Goal: Transaction & Acquisition: Subscribe to service/newsletter

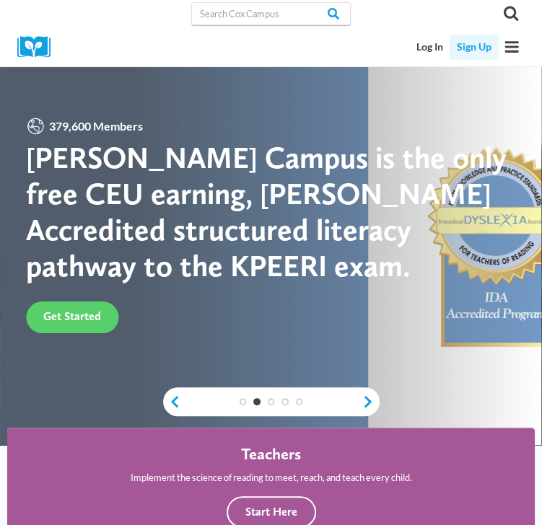
click at [475, 48] on link "Sign Up" at bounding box center [473, 47] width 48 height 25
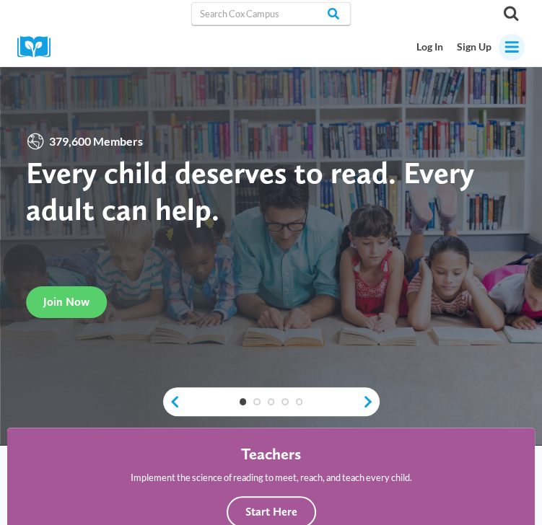
click at [516, 43] on icon "Open menu" at bounding box center [511, 47] width 14 height 12
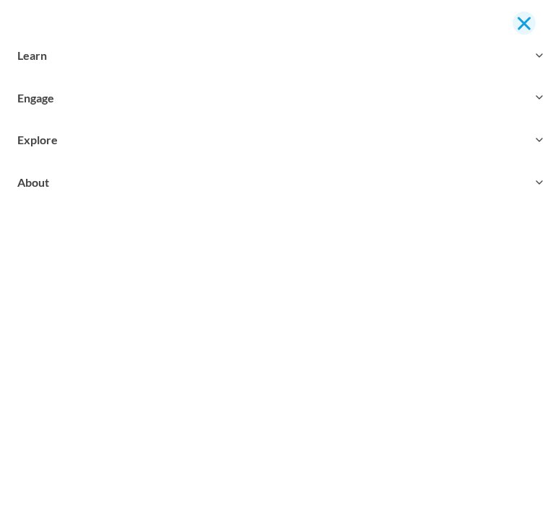
click at [523, 24] on span "Close menu" at bounding box center [524, 24] width 14 height 14
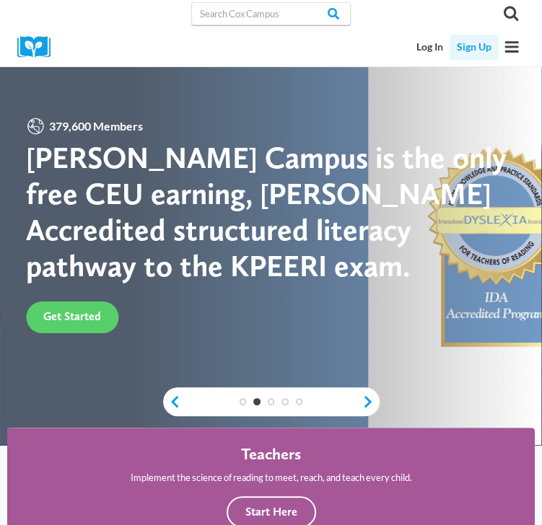
click at [480, 49] on link "Sign Up" at bounding box center [473, 47] width 48 height 25
click at [483, 43] on link "Sign Up" at bounding box center [473, 47] width 48 height 25
